Goal: Task Accomplishment & Management: Manage account settings

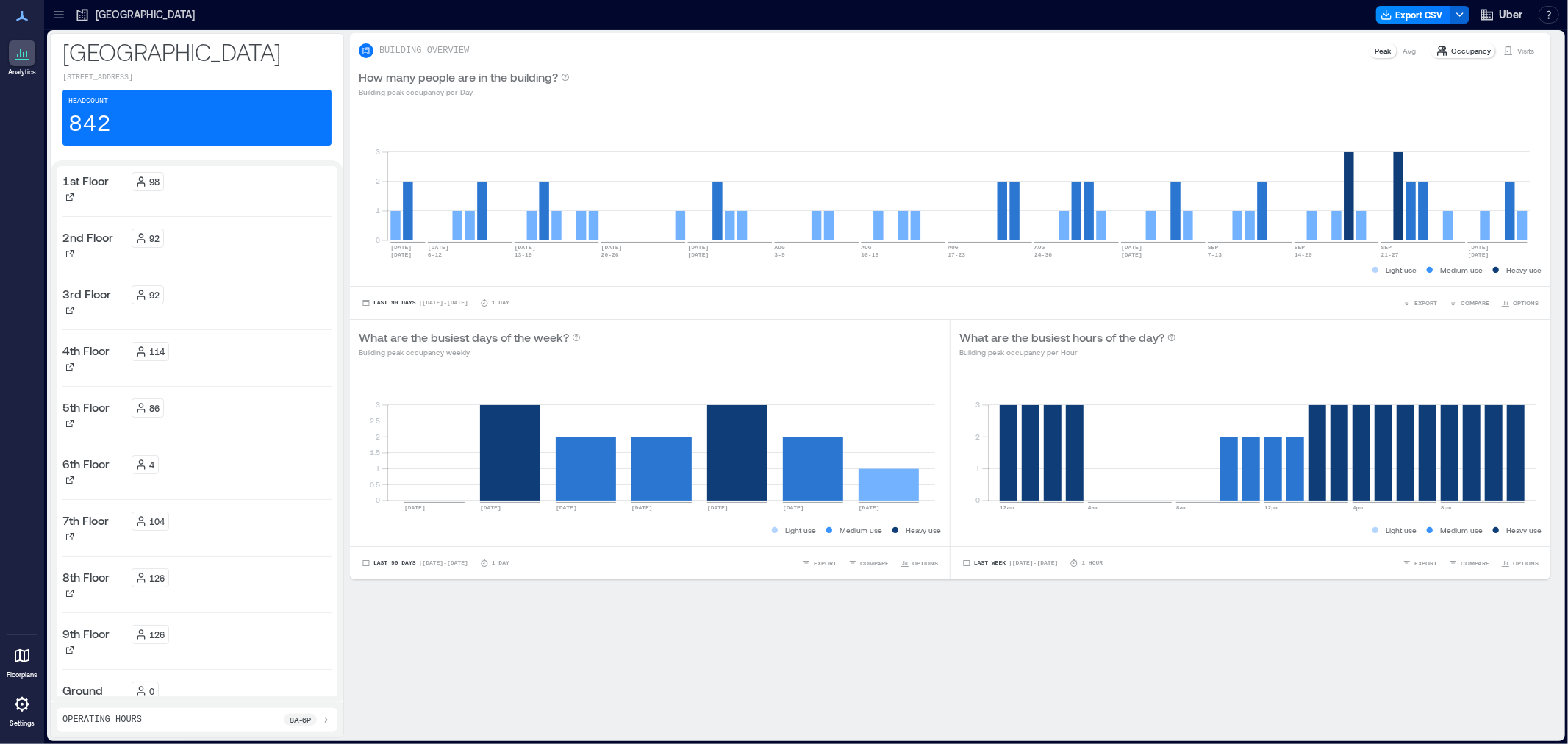
click at [19, 706] on icon at bounding box center [22, 704] width 18 height 18
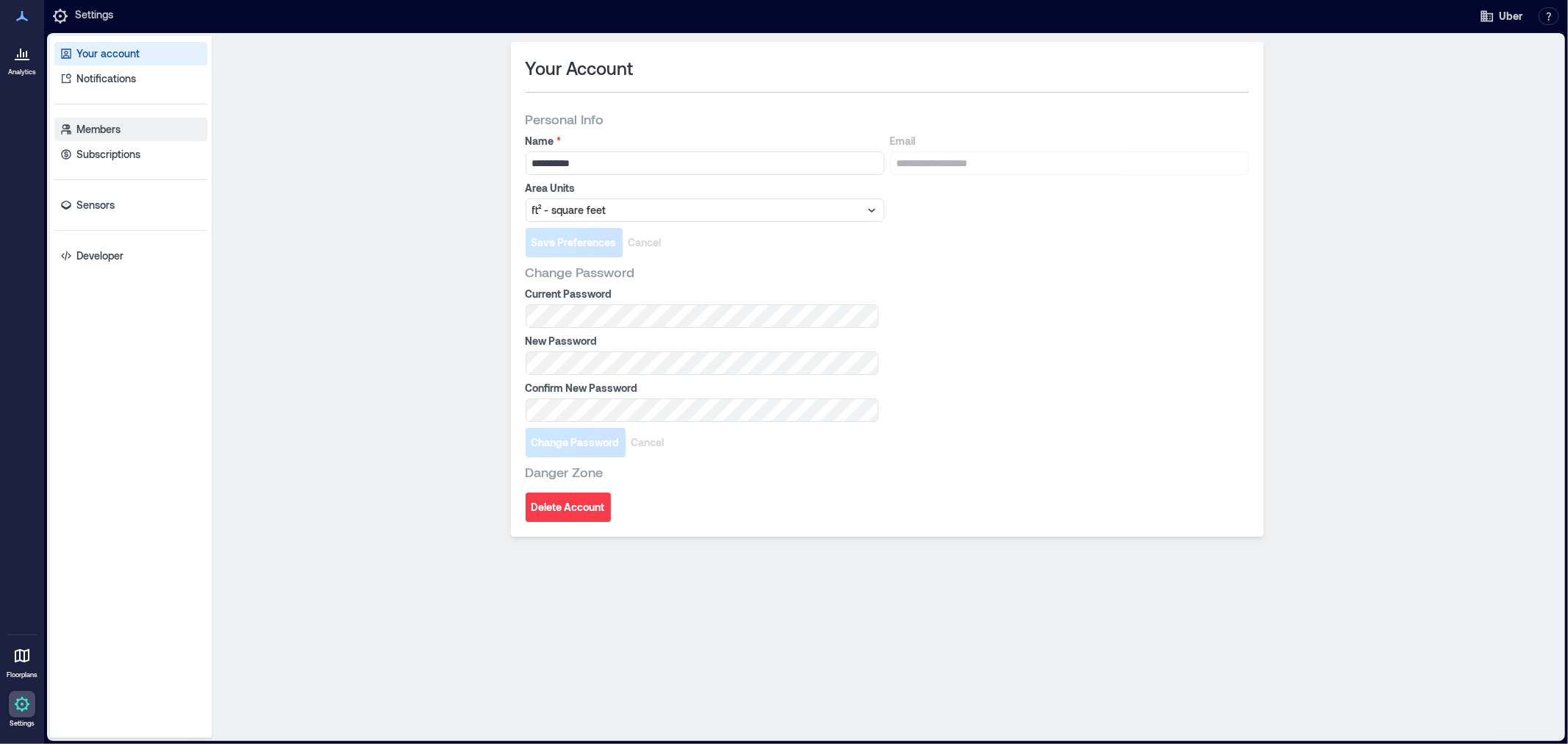
click at [104, 132] on p "Members" at bounding box center [98, 129] width 44 height 15
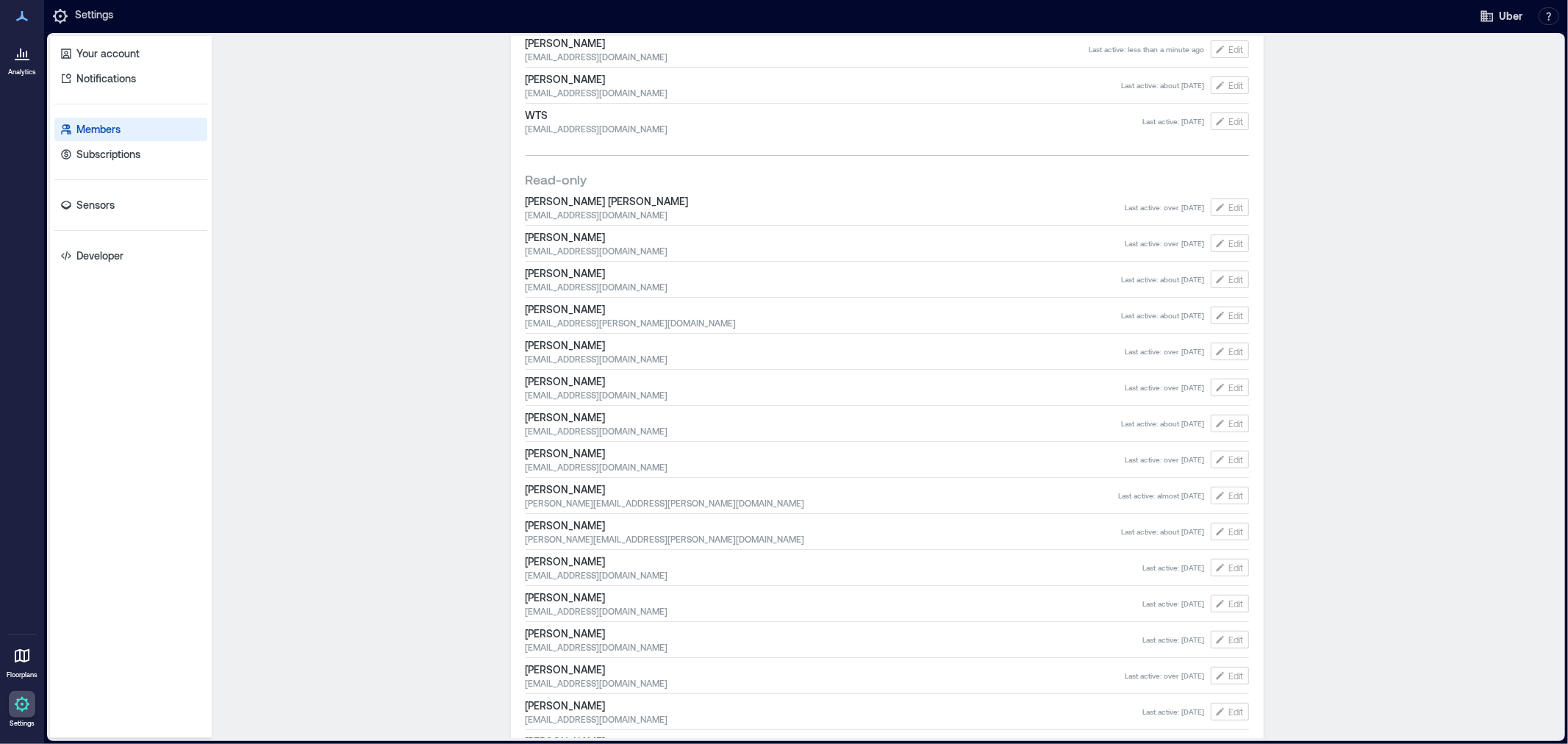
scroll to position [245, 0]
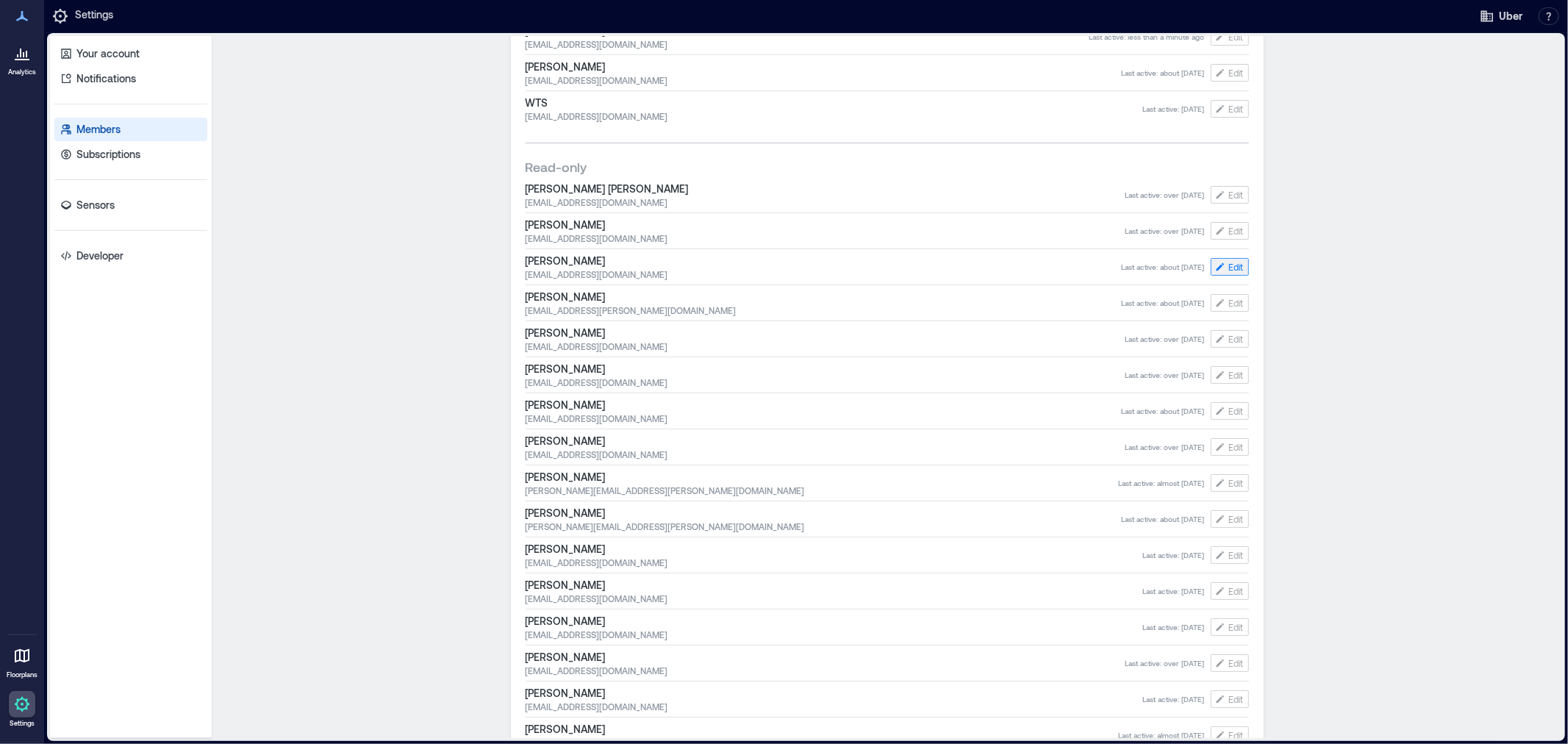
click at [1217, 268] on icon "button" at bounding box center [1220, 267] width 12 height 12
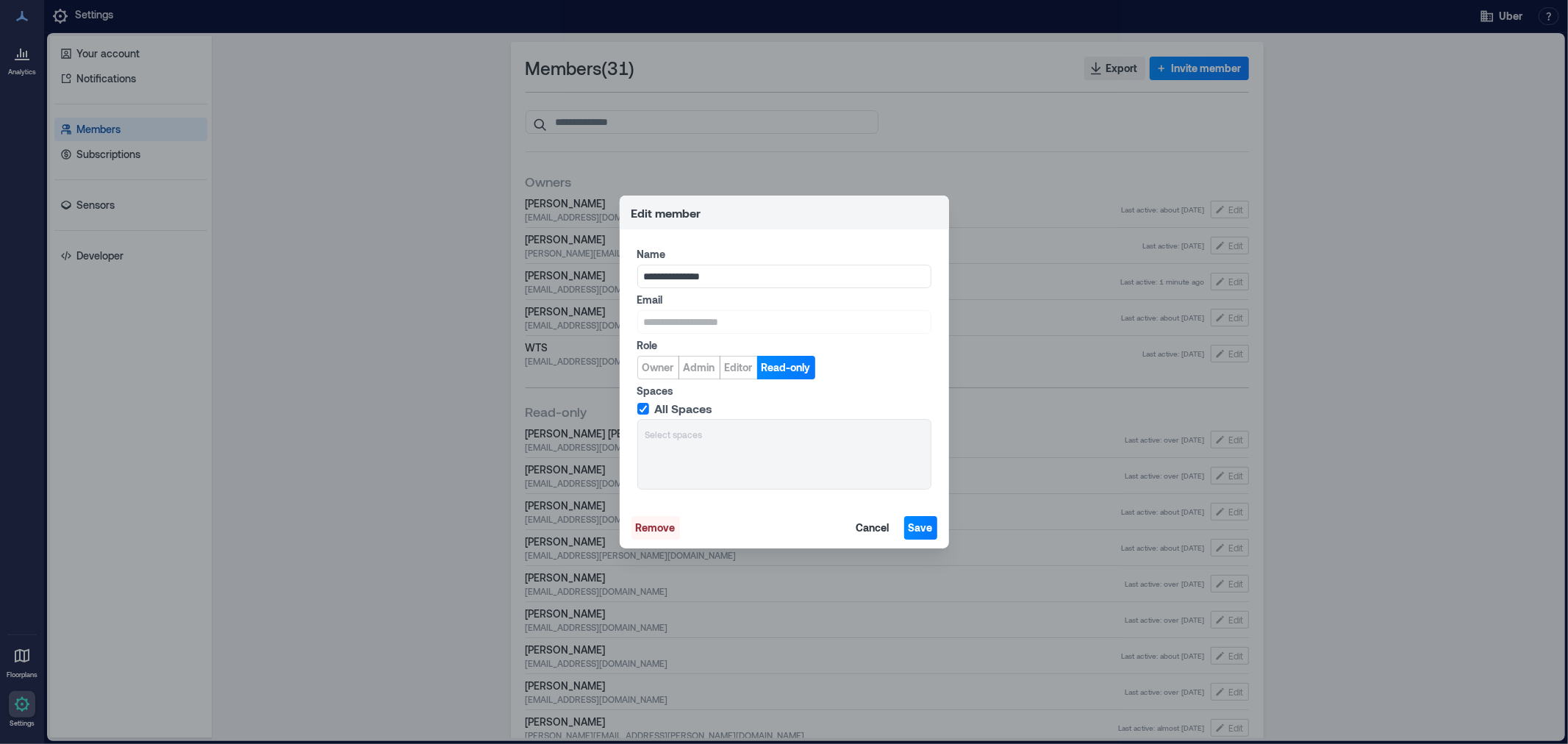
click at [660, 531] on span "Remove" at bounding box center [655, 527] width 39 height 15
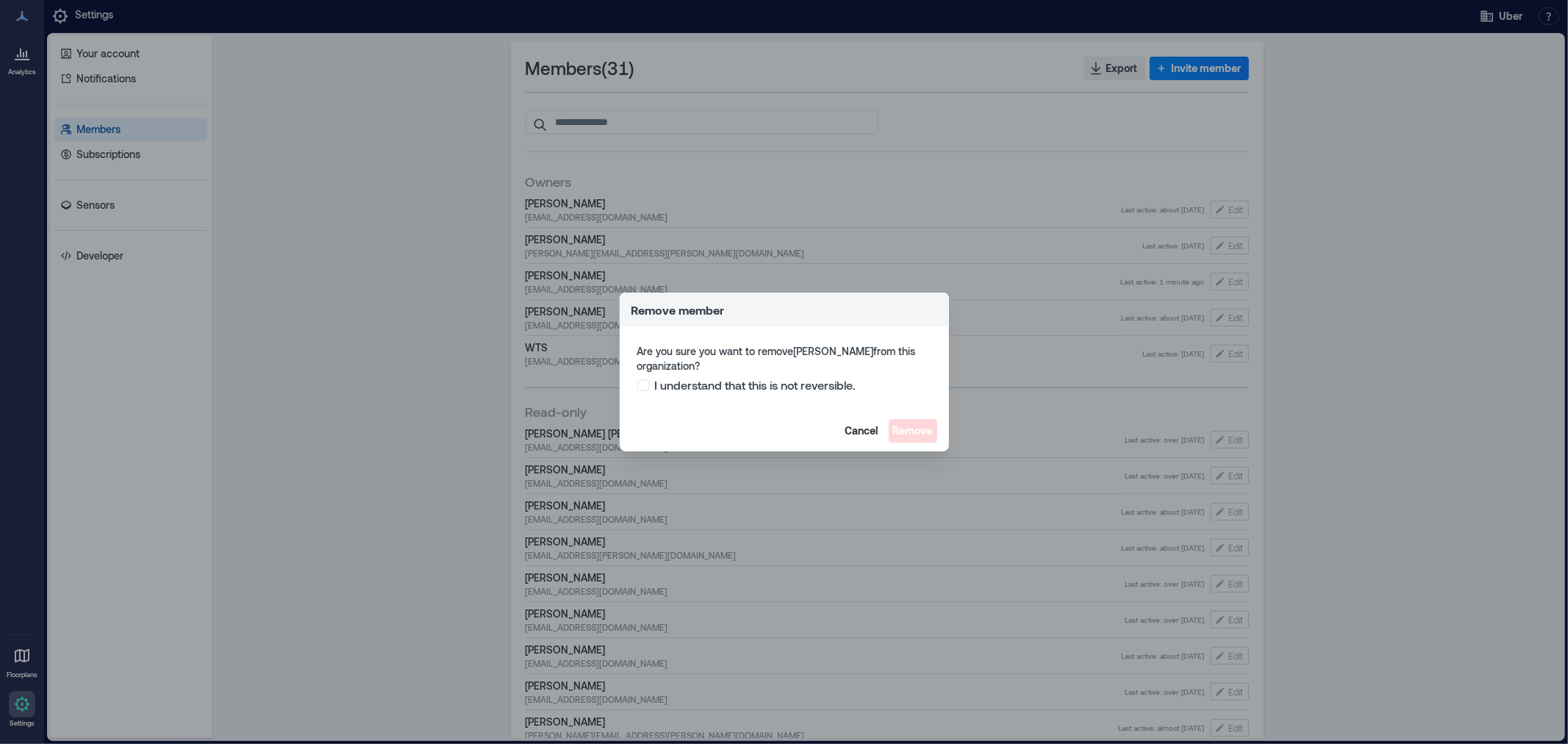
click at [638, 384] on span at bounding box center [643, 385] width 12 height 12
click at [912, 428] on span "Remove" at bounding box center [912, 431] width 39 height 15
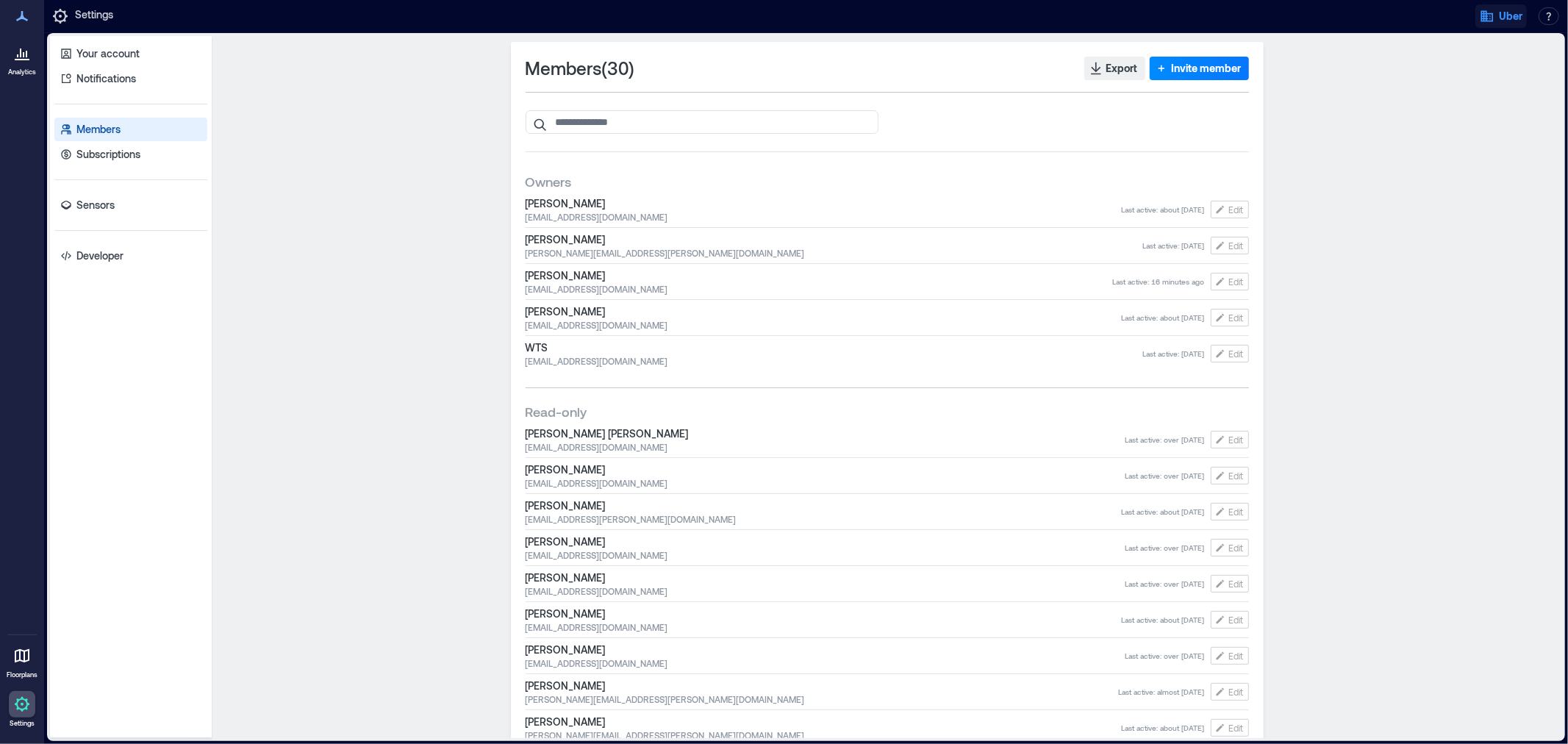
click at [1502, 21] on span "Uber" at bounding box center [1511, 15] width 23 height 15
click at [1471, 97] on button "Logout" at bounding box center [1455, 102] width 135 height 23
